Goal: Navigation & Orientation: Find specific page/section

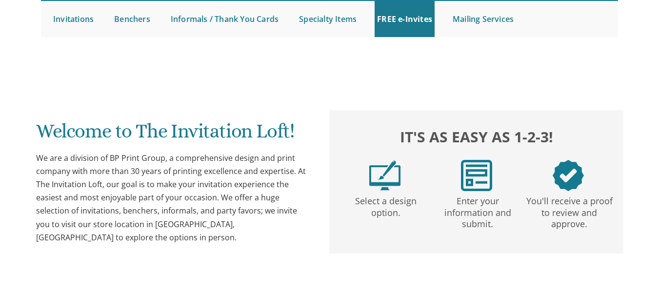
scroll to position [418, 0]
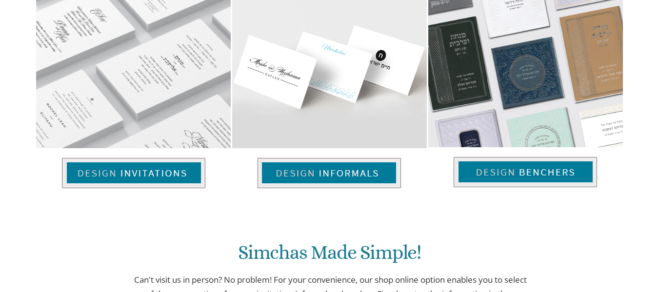
click at [114, 225] on div "Simchas Made Simple! Can't visit us in person? No problem! For your convenience…" at bounding box center [330, 284] width 588 height 172
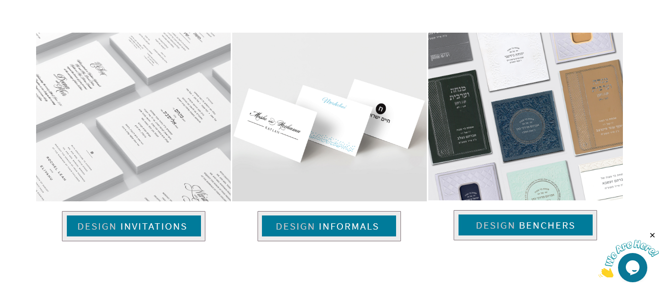
scroll to position [0, 0]
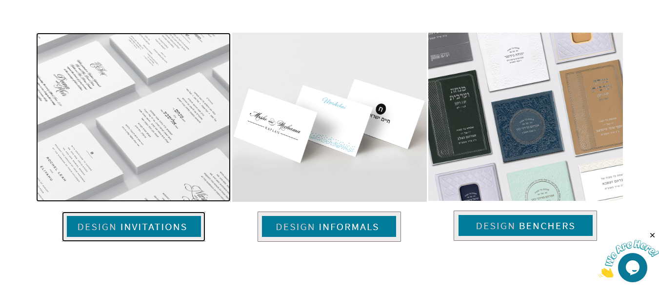
click at [118, 220] on img at bounding box center [133, 227] width 143 height 30
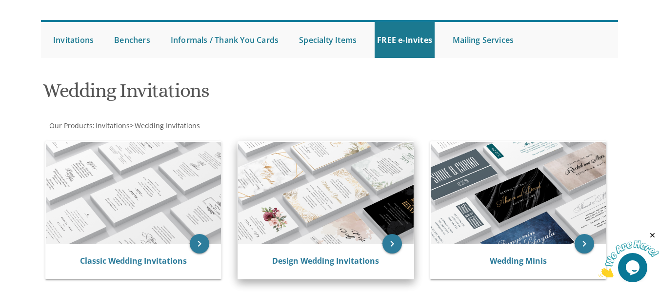
scroll to position [76, 0]
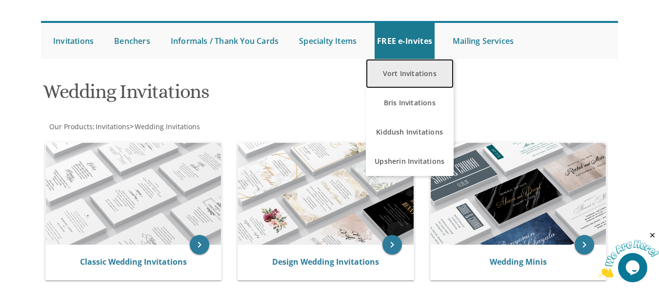
click at [417, 73] on link "Vort Invitations" at bounding box center [410, 73] width 88 height 29
click at [407, 79] on link "Vort Invitations" at bounding box center [410, 73] width 88 height 29
click at [404, 80] on link "Vort Invitations" at bounding box center [410, 73] width 88 height 29
click at [403, 76] on link "Vort Invitations" at bounding box center [410, 73] width 88 height 29
click at [394, 69] on link "Vort Invitations" at bounding box center [410, 73] width 88 height 29
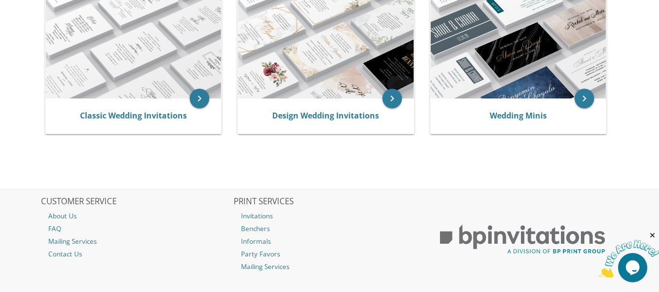
scroll to position [194, 0]
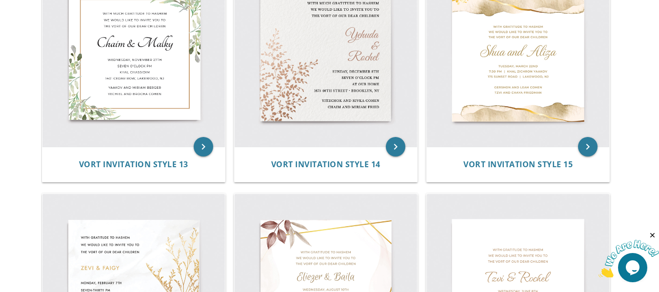
scroll to position [1024, 0]
